Goal: Check status: Check status

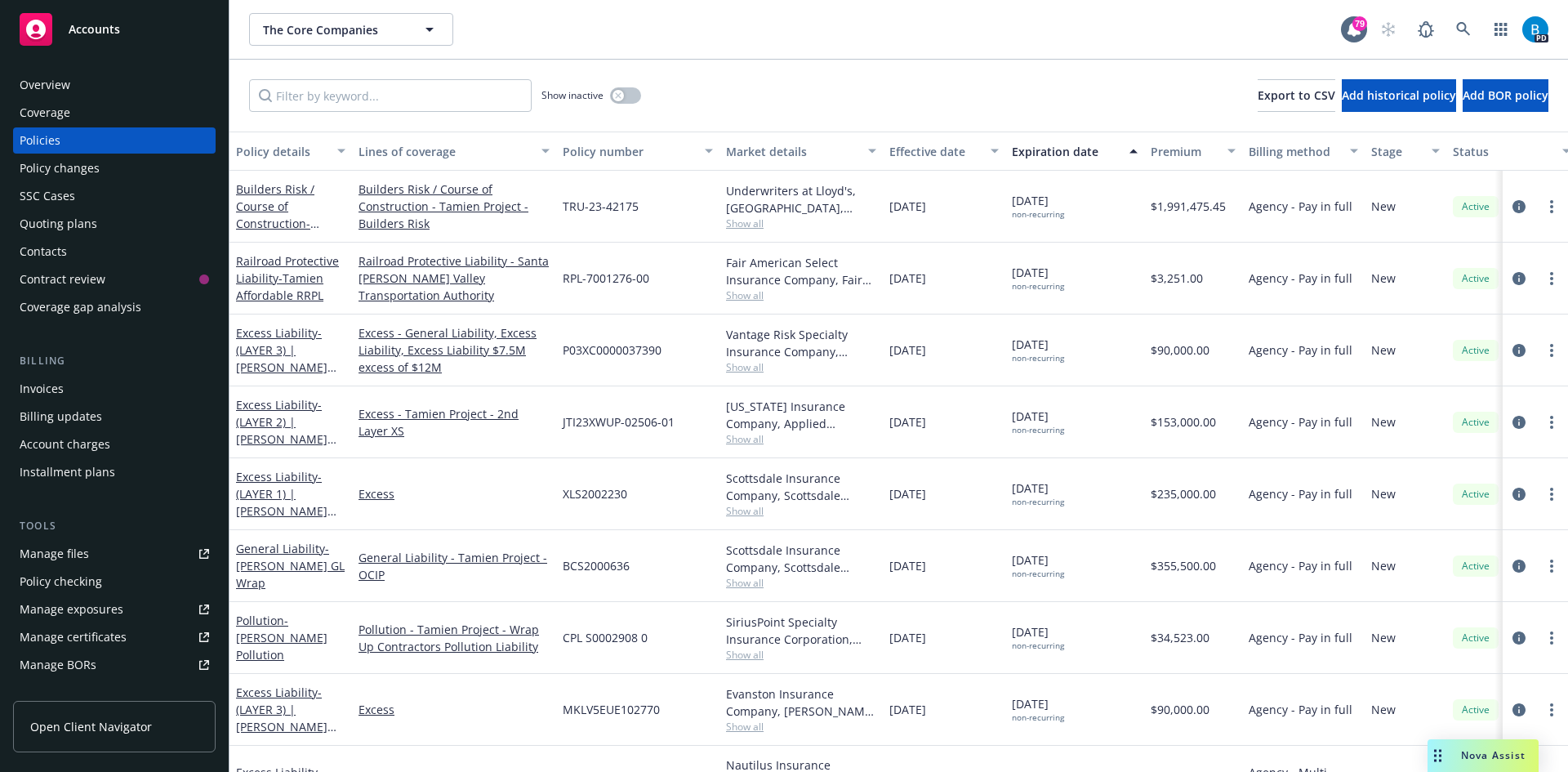
scroll to position [128, 0]
